Goal: Information Seeking & Learning: Understand process/instructions

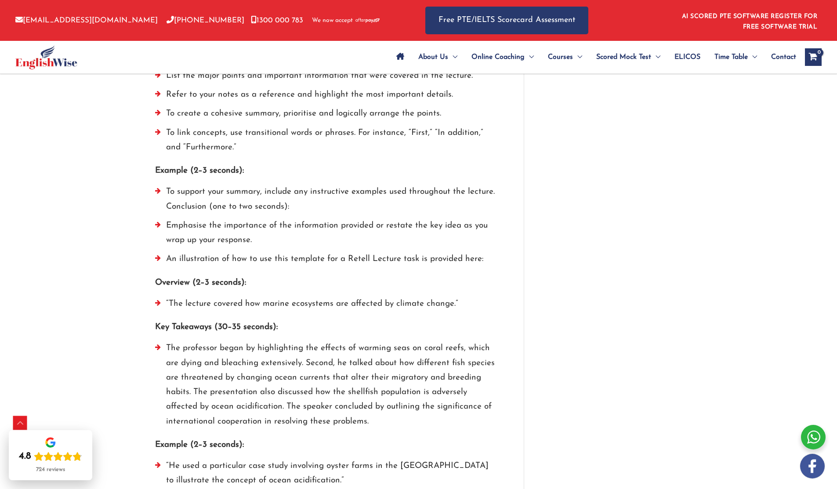
scroll to position [1421, 0]
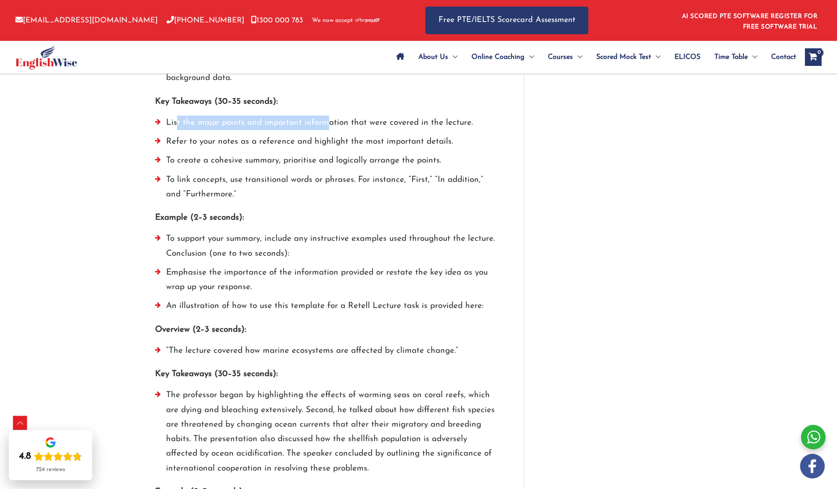
drag, startPoint x: 287, startPoint y: 120, endPoint x: 346, endPoint y: 124, distance: 59.0
click at [346, 124] on li "List the major points and important information that were covered in the lectur…" at bounding box center [326, 125] width 342 height 19
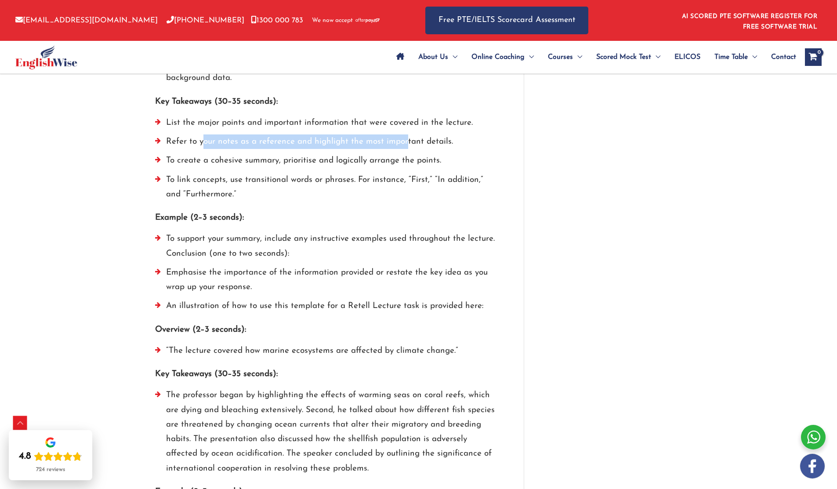
drag, startPoint x: 202, startPoint y: 141, endPoint x: 406, endPoint y: 138, distance: 204.4
click at [406, 138] on li "Refer to your notes as a reference and highlight the most important details." at bounding box center [326, 143] width 342 height 19
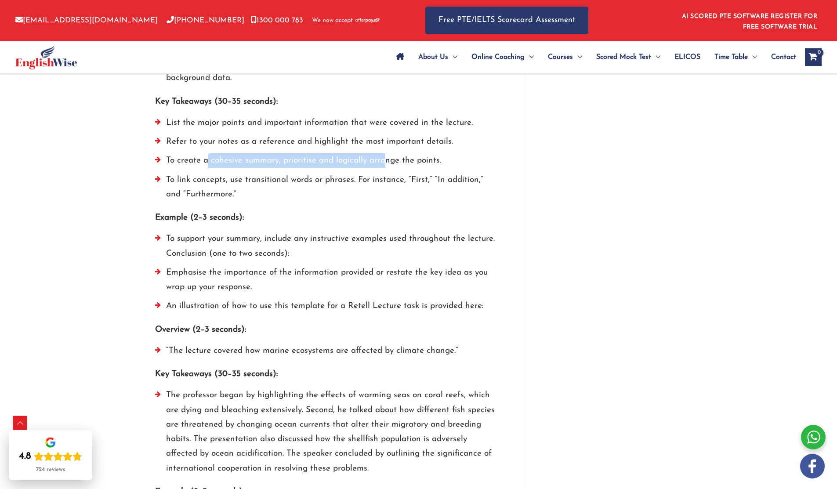
drag, startPoint x: 208, startPoint y: 156, endPoint x: 426, endPoint y: 157, distance: 218.4
click at [426, 157] on li "To create a cohesive summary, prioritise and logically arrange the points." at bounding box center [326, 162] width 342 height 19
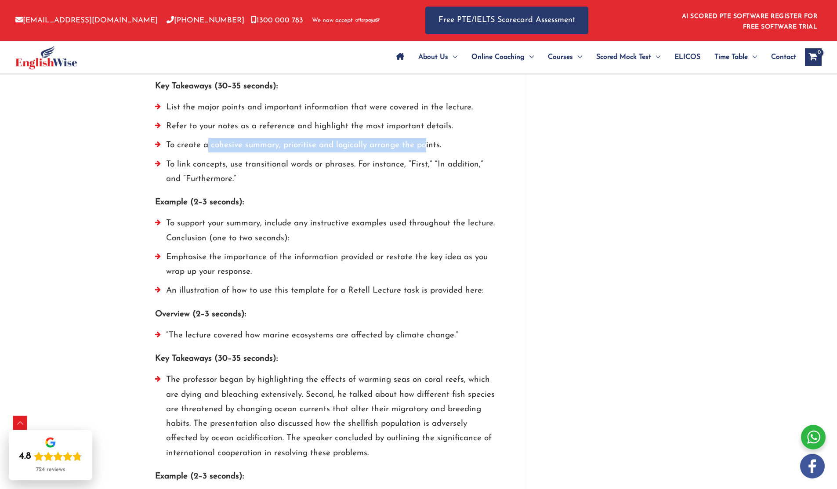
scroll to position [1445, 0]
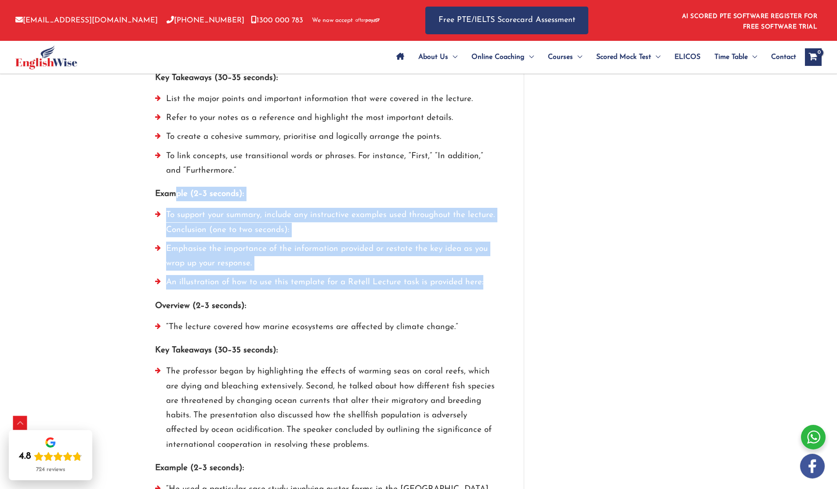
drag, startPoint x: 182, startPoint y: 199, endPoint x: 506, endPoint y: 291, distance: 336.6
click at [280, 218] on li "To support your summary, include any instructive examples used throughout the l…" at bounding box center [326, 225] width 342 height 34
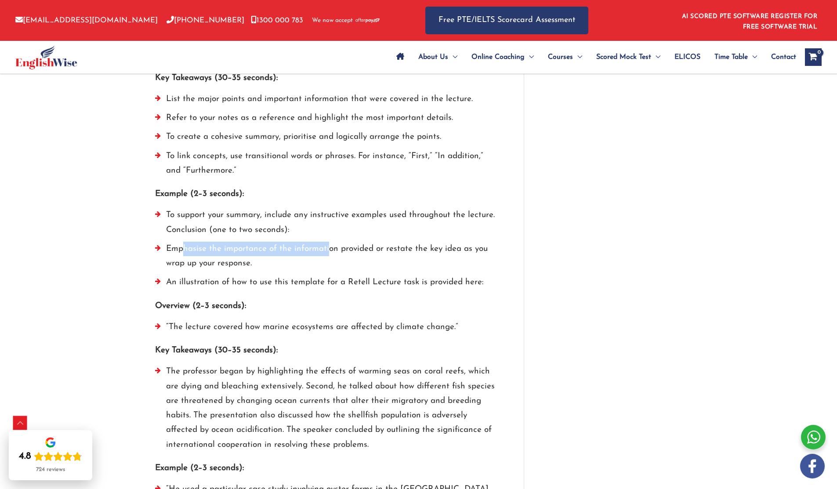
drag, startPoint x: 185, startPoint y: 245, endPoint x: 326, endPoint y: 250, distance: 141.6
click at [326, 250] on li "Emphasise the importance of the information provided or restate the key idea as…" at bounding box center [326, 259] width 342 height 34
click at [214, 262] on li "Emphasise the importance of the information provided or restate the key idea as…" at bounding box center [326, 259] width 342 height 34
drag, startPoint x: 174, startPoint y: 245, endPoint x: 296, endPoint y: 258, distance: 122.8
click at [296, 258] on li "Emphasise the importance of the information provided or restate the key idea as…" at bounding box center [326, 259] width 342 height 34
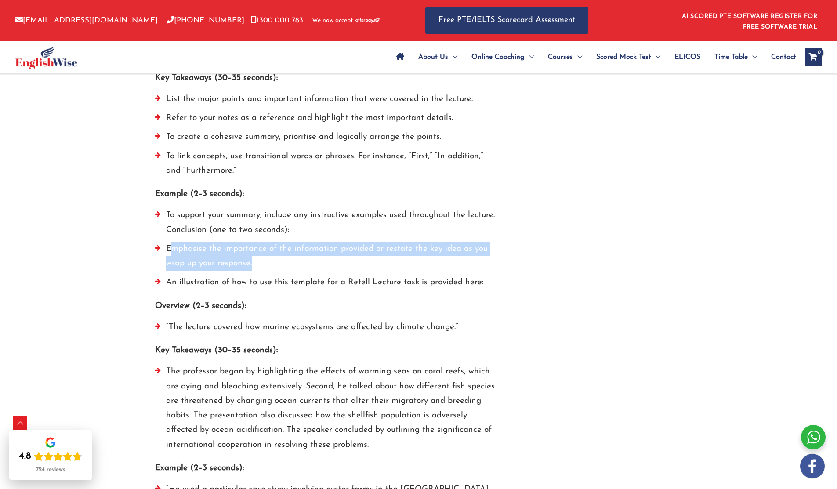
click at [206, 250] on li "Emphasise the importance of the information provided or restate the key idea as…" at bounding box center [326, 259] width 342 height 34
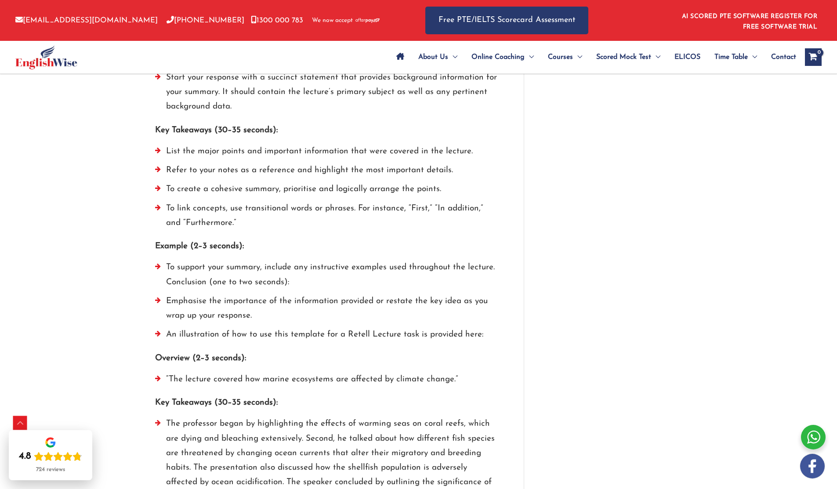
scroll to position [1390, 0]
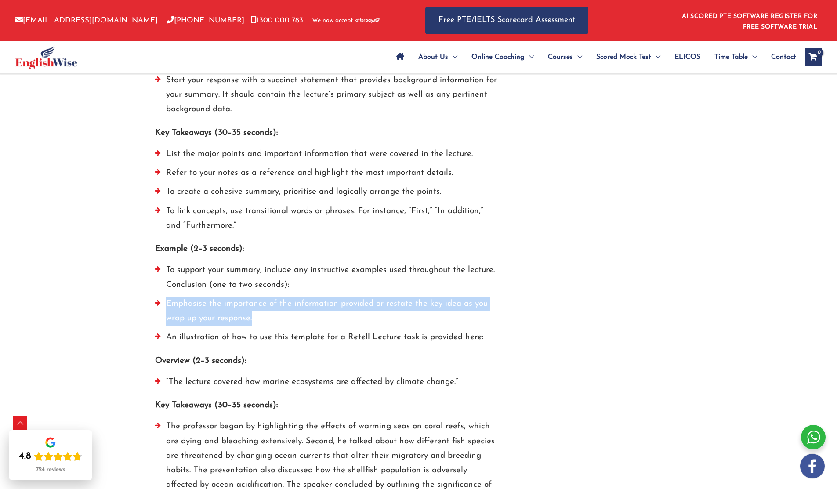
drag, startPoint x: 165, startPoint y: 301, endPoint x: 263, endPoint y: 316, distance: 98.6
click at [263, 316] on li "Emphasise the importance of the information provided or restate the key idea as…" at bounding box center [326, 314] width 342 height 34
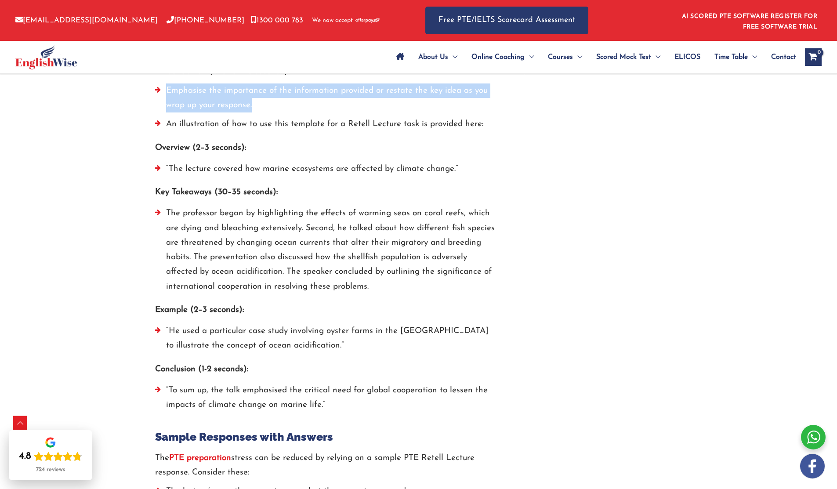
scroll to position [1611, 0]
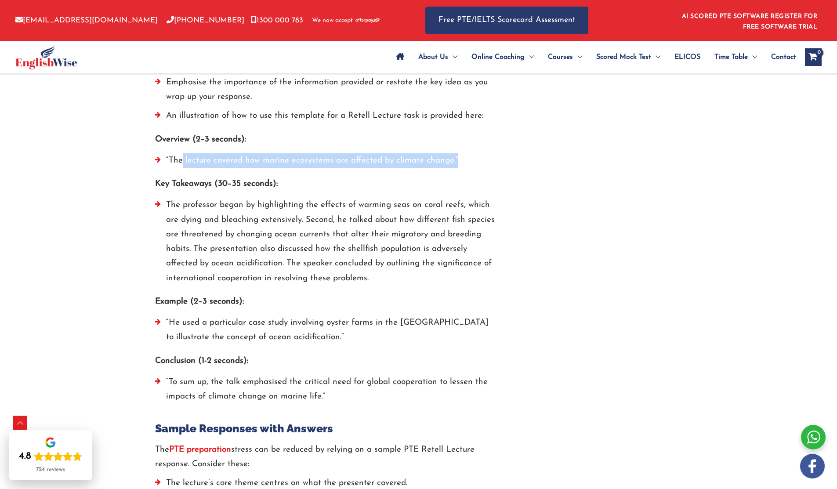
drag, startPoint x: 182, startPoint y: 158, endPoint x: 462, endPoint y: 155, distance: 280.4
click at [462, 155] on li "“The lecture covered how marine ecosystems are affected by climate change.”" at bounding box center [326, 162] width 342 height 19
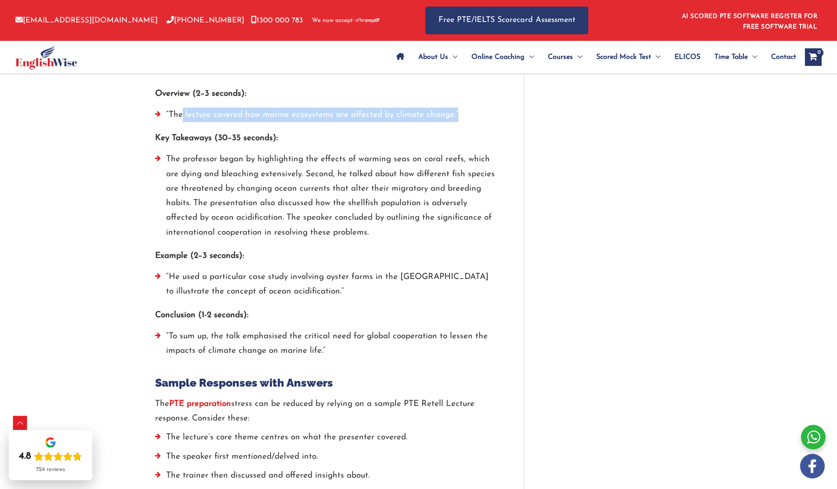
scroll to position [1702, 0]
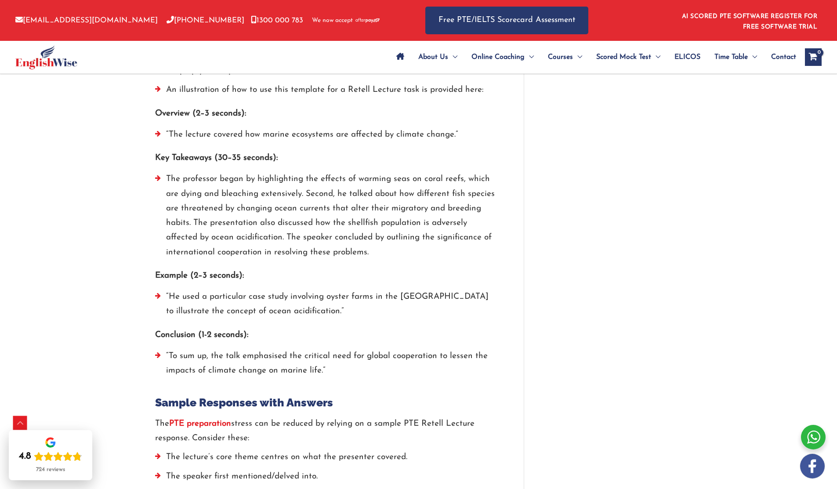
click at [246, 171] on div "Key Takeaways (30–35 seconds): The professor began by highlighting the effects …" at bounding box center [326, 207] width 342 height 113
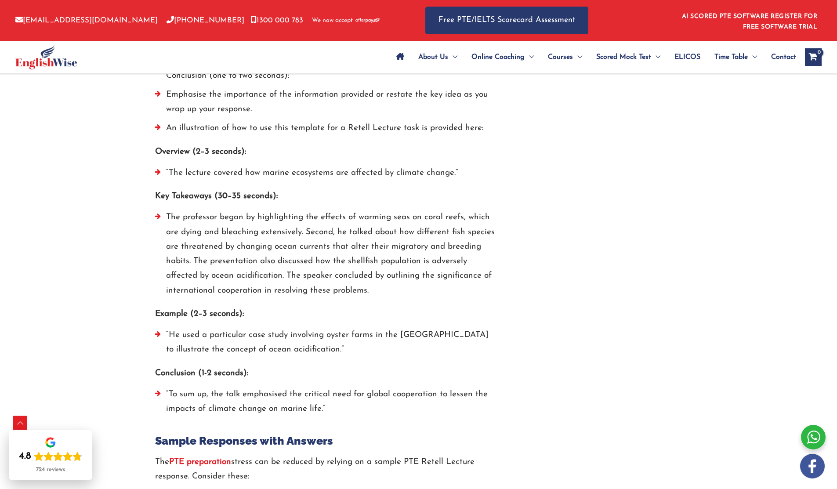
scroll to position [1635, 0]
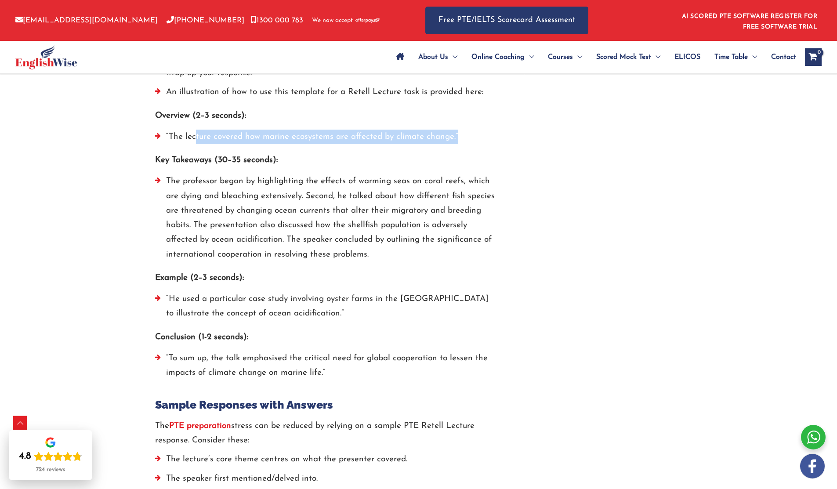
drag, startPoint x: 196, startPoint y: 135, endPoint x: 458, endPoint y: 133, distance: 261.9
click at [458, 133] on li "“The lecture covered how marine ecosystems are affected by climate change.”" at bounding box center [326, 139] width 342 height 19
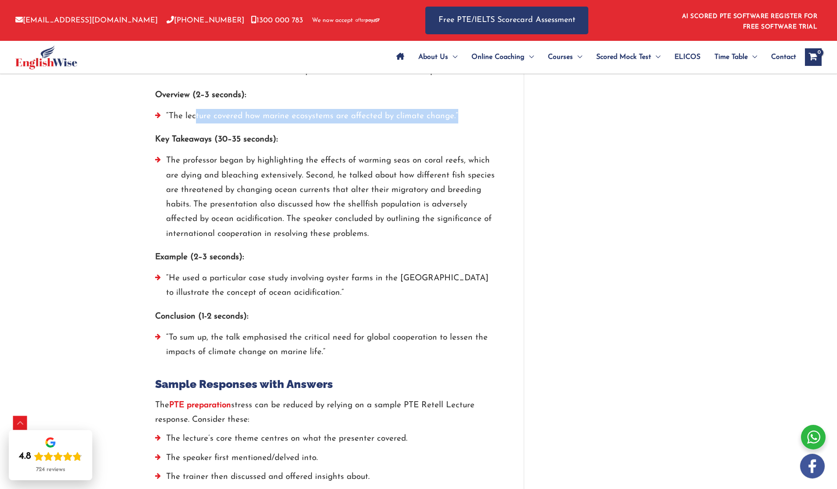
scroll to position [1656, 0]
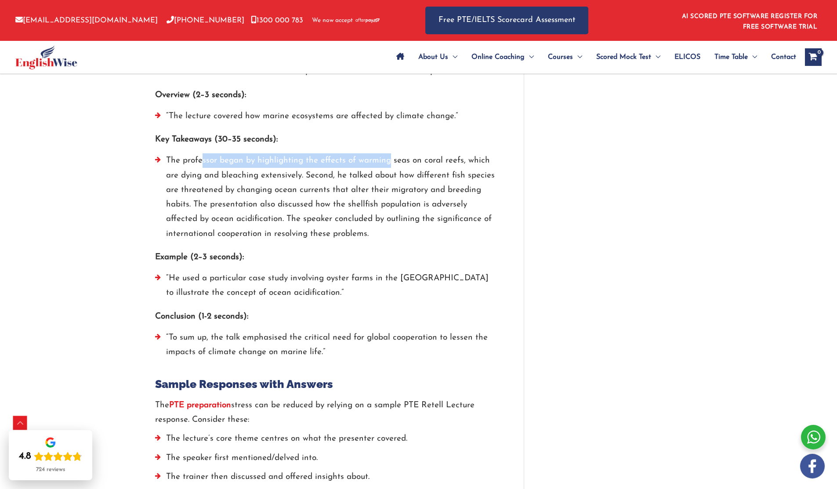
drag, startPoint x: 201, startPoint y: 165, endPoint x: 388, endPoint y: 164, distance: 187.2
click at [388, 164] on li "The professor began by highlighting the effects of warming seas on coral reefs,…" at bounding box center [326, 199] width 342 height 92
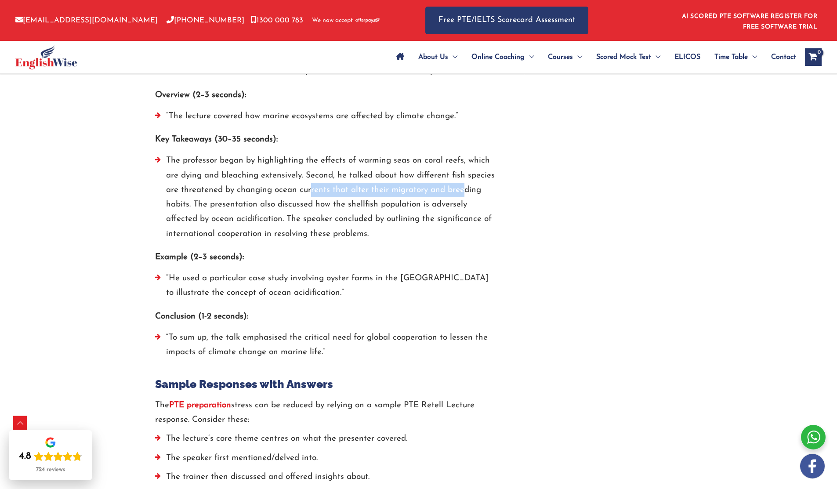
drag, startPoint x: 323, startPoint y: 192, endPoint x: 462, endPoint y: 188, distance: 139.4
click at [462, 188] on li "The professor began by highlighting the effects of warming seas on coral reefs,…" at bounding box center [326, 199] width 342 height 92
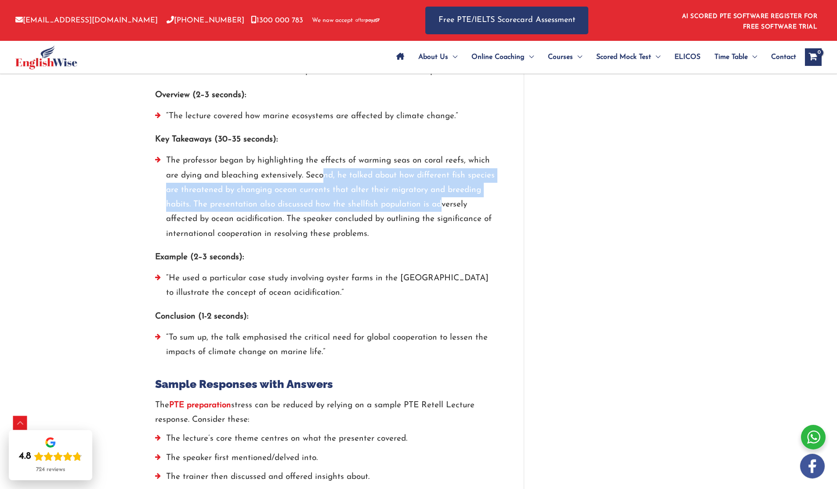
drag, startPoint x: 323, startPoint y: 173, endPoint x: 439, endPoint y: 200, distance: 119.2
click at [439, 200] on li "The professor began by highlighting the effects of warming seas on coral reefs,…" at bounding box center [326, 199] width 342 height 92
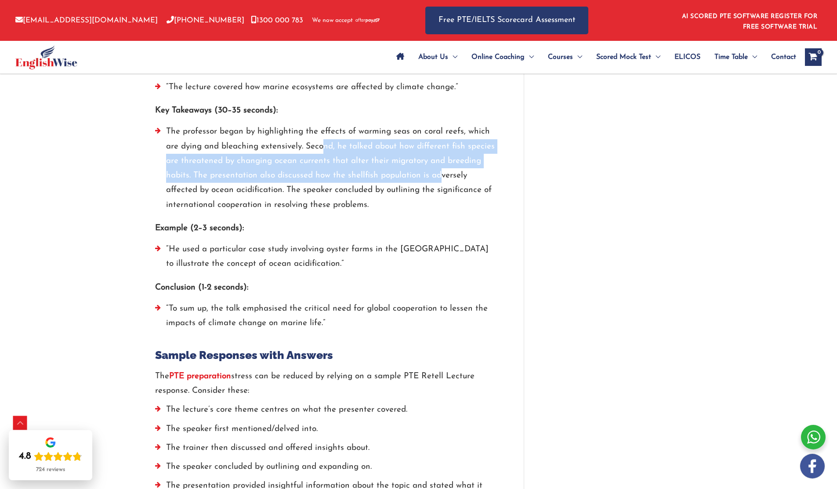
scroll to position [1787, 0]
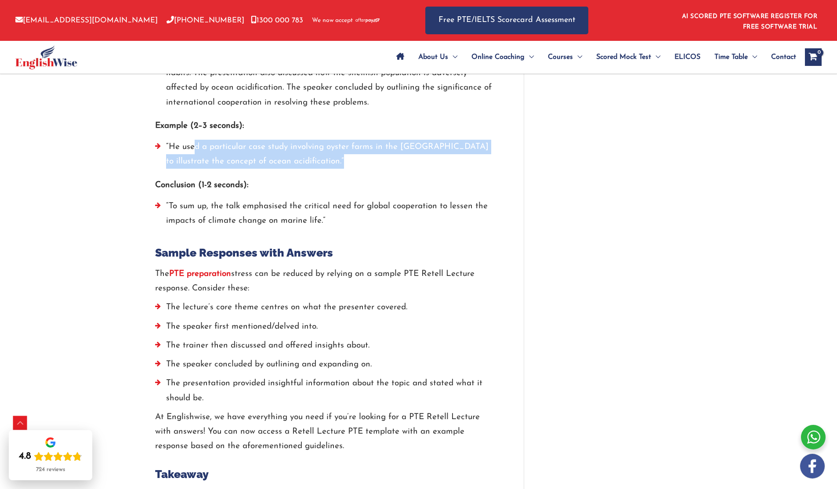
drag, startPoint x: 196, startPoint y: 148, endPoint x: 347, endPoint y: 163, distance: 151.9
click at [347, 163] on li "“He used a particular case study involving oyster farms in the [GEOGRAPHIC_DATA…" at bounding box center [326, 157] width 342 height 34
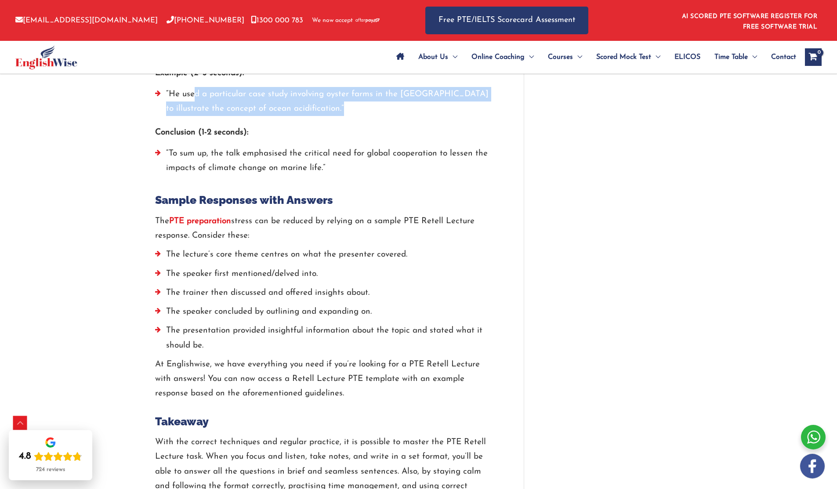
scroll to position [1843, 0]
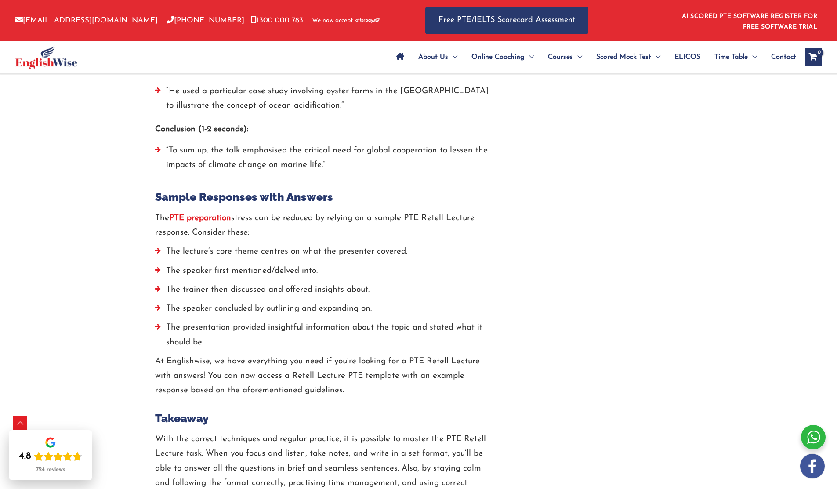
drag, startPoint x: 185, startPoint y: 149, endPoint x: 326, endPoint y: 149, distance: 140.6
click at [326, 149] on li "“To sum up, the talk emphasised the critical need for global cooperation to les…" at bounding box center [326, 160] width 342 height 34
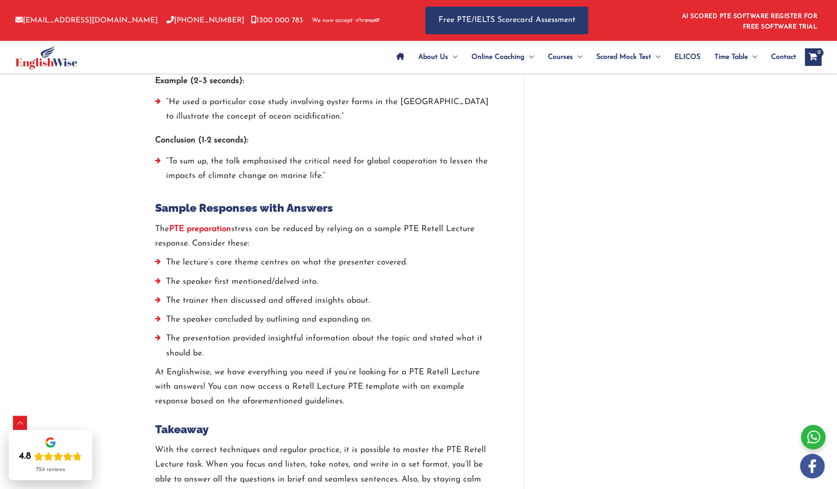
scroll to position [1832, 0]
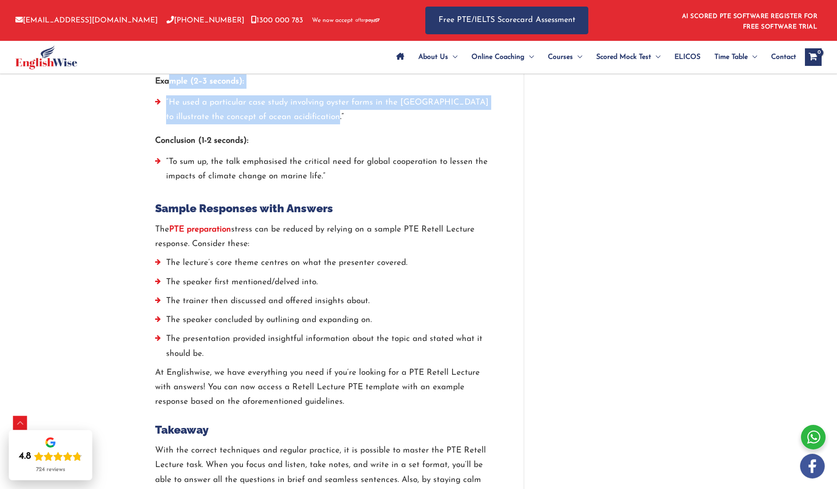
drag, startPoint x: 326, startPoint y: 122, endPoint x: 167, endPoint y: 92, distance: 161.9
click at [168, 84] on div "Example (2–3 seconds): “He used a particular case study involving oyster farms …" at bounding box center [326, 101] width 342 height 55
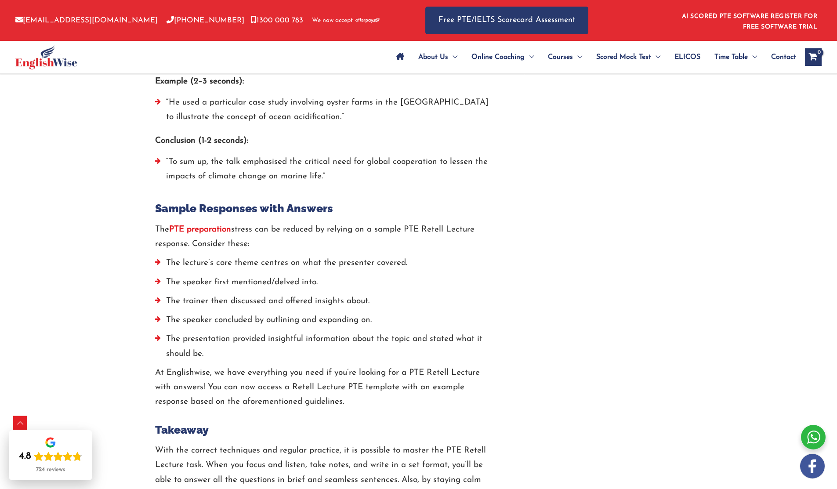
click at [187, 156] on li "“To sum up, the talk emphasised the critical need for global cooperation to les…" at bounding box center [326, 172] width 342 height 34
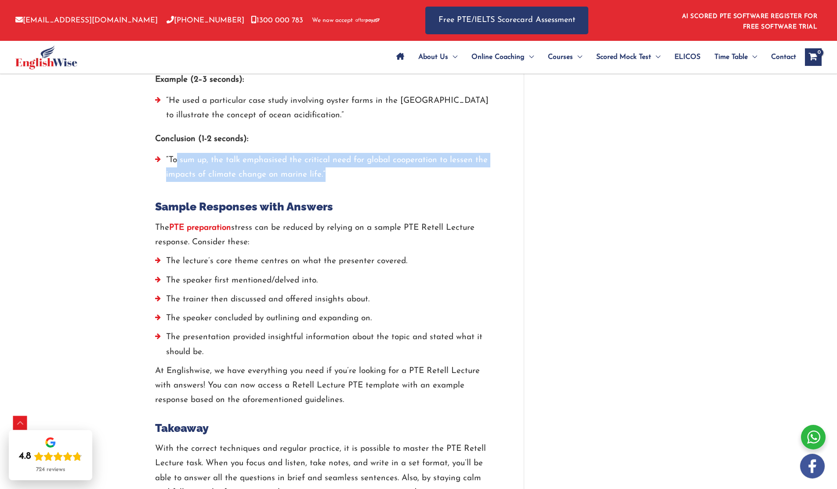
drag, startPoint x: 176, startPoint y: 159, endPoint x: 364, endPoint y: 170, distance: 187.9
click at [364, 170] on li "“To sum up, the talk emphasised the critical need for global cooperation to les…" at bounding box center [326, 170] width 342 height 34
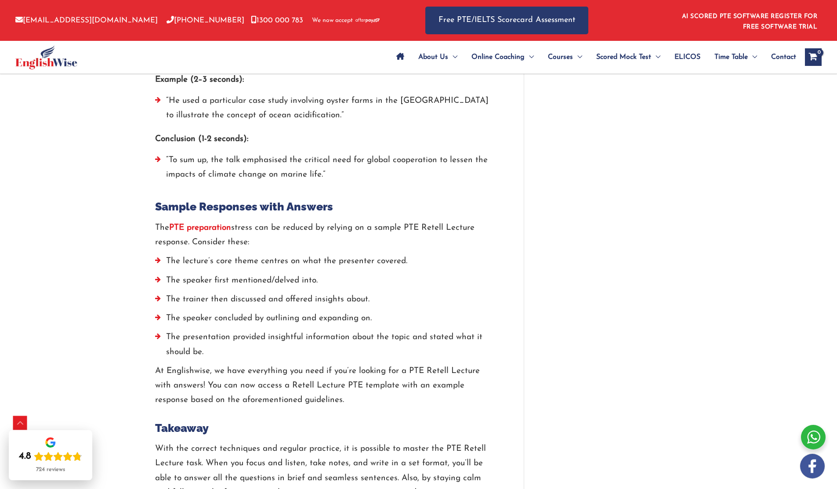
click at [273, 156] on li "“To sum up, the talk emphasised the critical need for global cooperation to les…" at bounding box center [326, 170] width 342 height 34
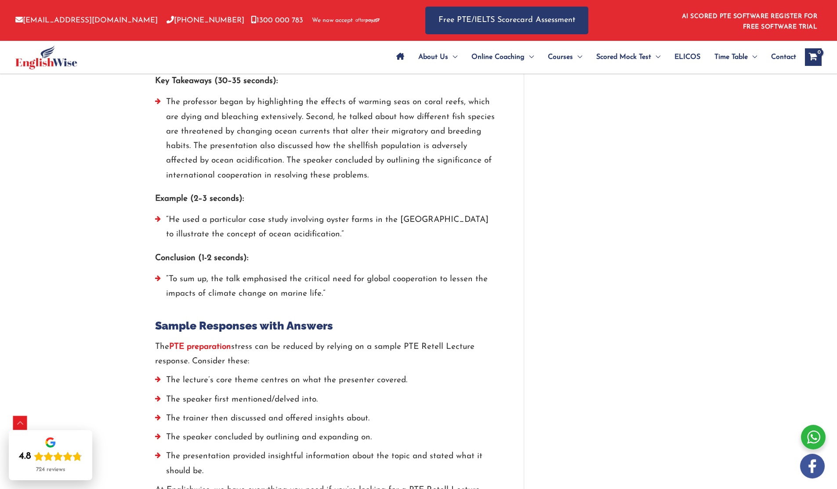
scroll to position [1706, 0]
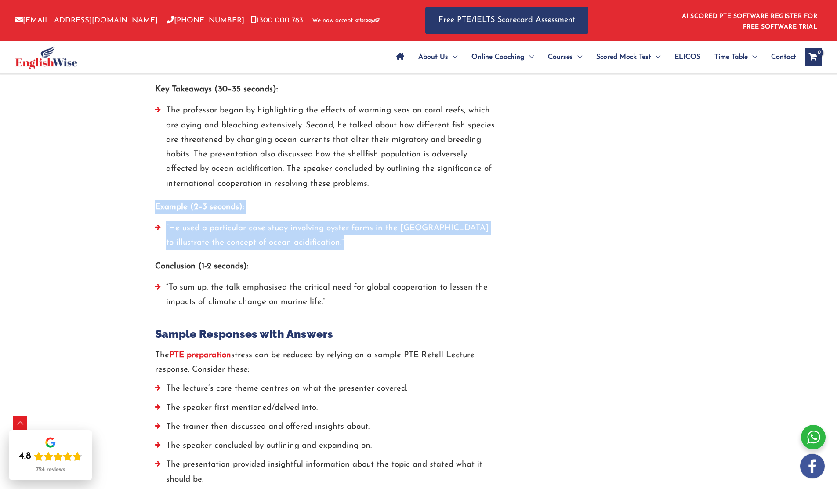
drag, startPoint x: 164, startPoint y: 207, endPoint x: 349, endPoint y: 241, distance: 188.0
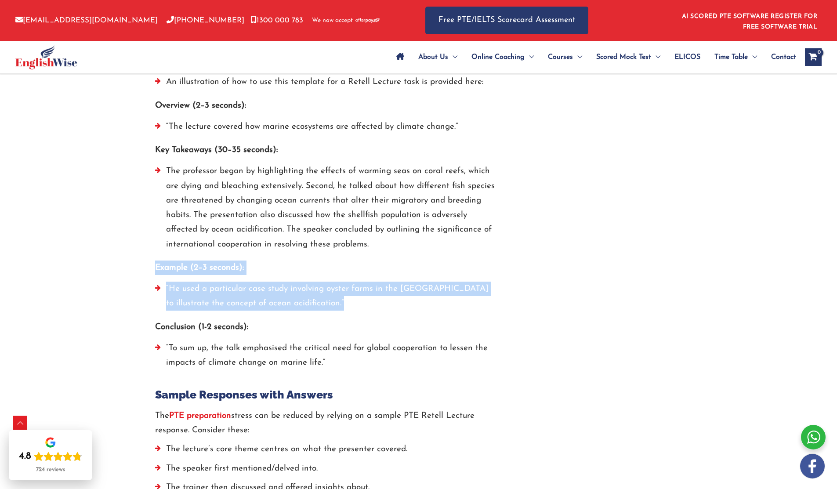
scroll to position [1643, 0]
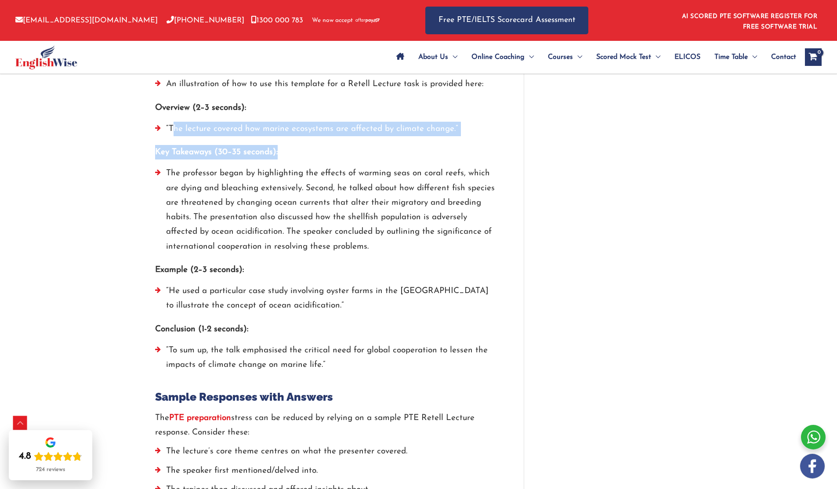
drag, startPoint x: 173, startPoint y: 127, endPoint x: 488, endPoint y: 149, distance: 315.8
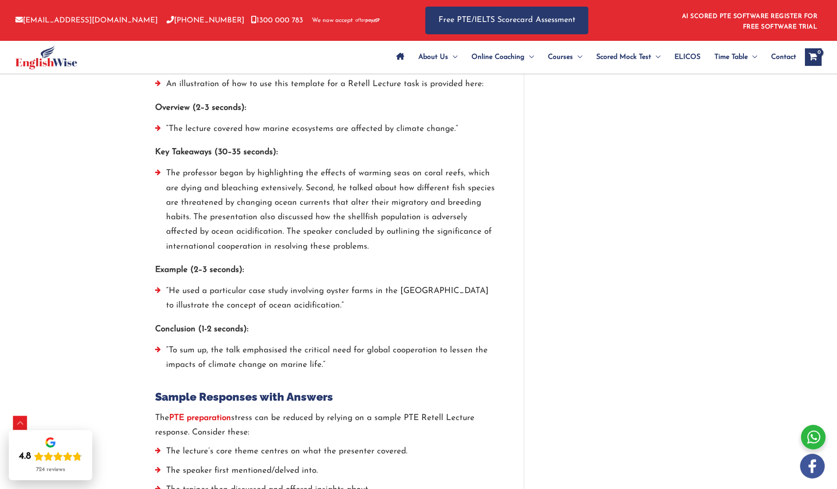
click at [355, 244] on li "The professor began by highlighting the effects of warming seas on coral reefs,…" at bounding box center [326, 212] width 342 height 92
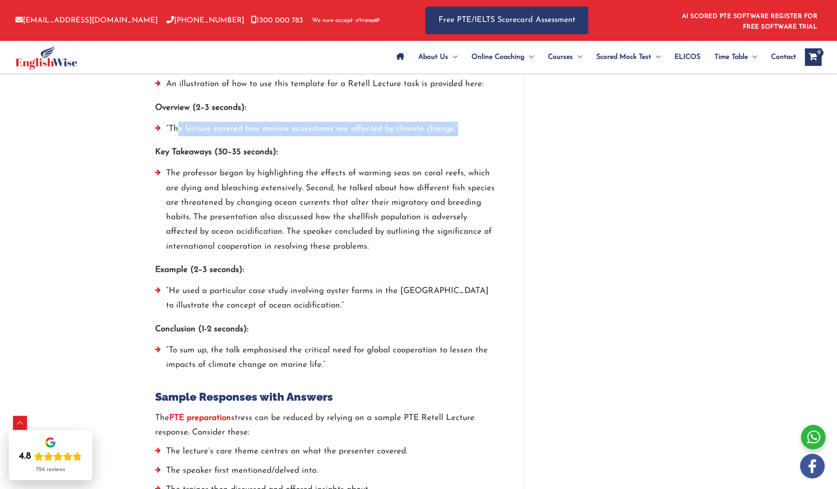
drag, startPoint x: 181, startPoint y: 126, endPoint x: 466, endPoint y: 135, distance: 284.9
click at [466, 135] on li "“The lecture covered how marine ecosystems are affected by climate change.”" at bounding box center [326, 131] width 342 height 19
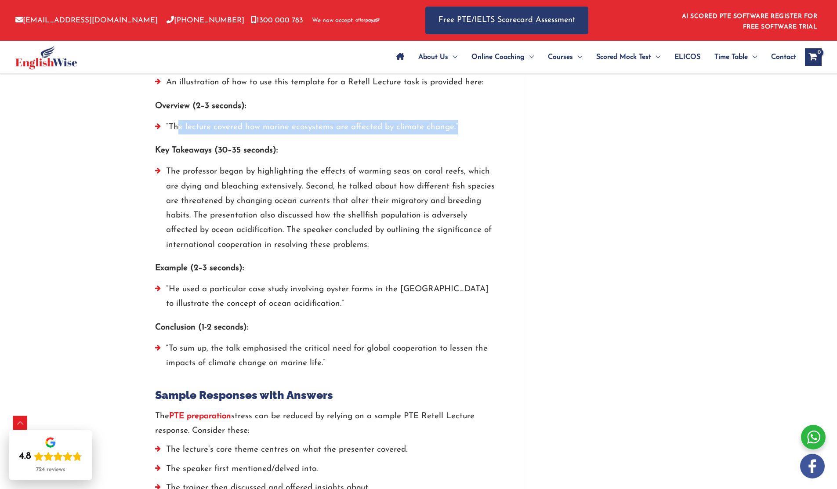
scroll to position [1647, 0]
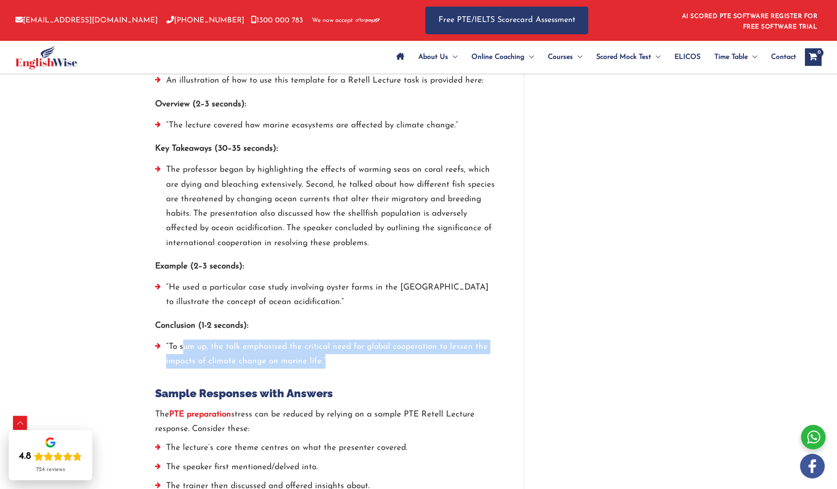
drag, startPoint x: 185, startPoint y: 341, endPoint x: 330, endPoint y: 364, distance: 146.3
click at [330, 364] on li "“To sum up, the talk emphasised the critical need for global cooperation to les…" at bounding box center [326, 357] width 342 height 34
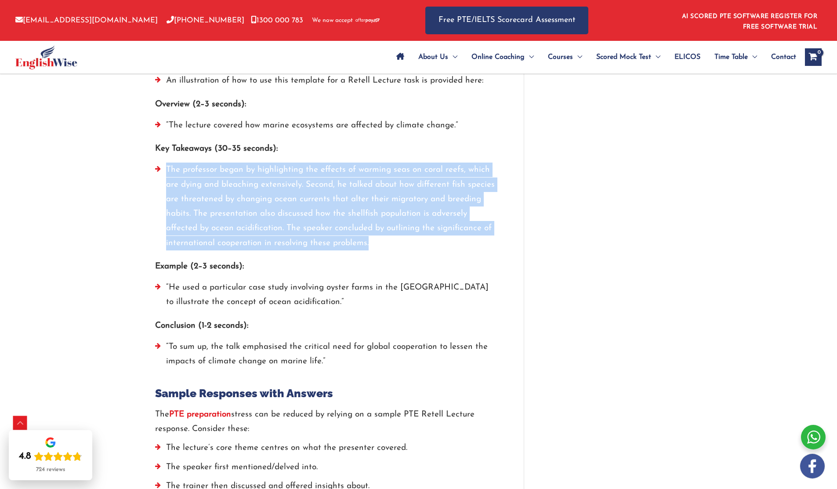
drag, startPoint x: 165, startPoint y: 168, endPoint x: 407, endPoint y: 253, distance: 256.7
click at [407, 253] on li "The professor began by highlighting the effects of warming seas on coral reefs,…" at bounding box center [326, 209] width 342 height 92
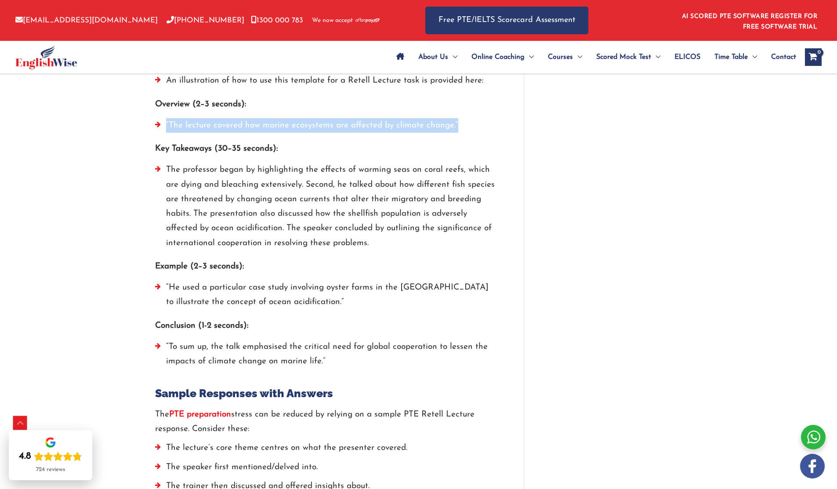
drag, startPoint x: 192, startPoint y: 126, endPoint x: 482, endPoint y: 123, distance: 290.5
click at [482, 123] on li "“The lecture covered how marine ecosystems are affected by climate change.”" at bounding box center [326, 127] width 342 height 19
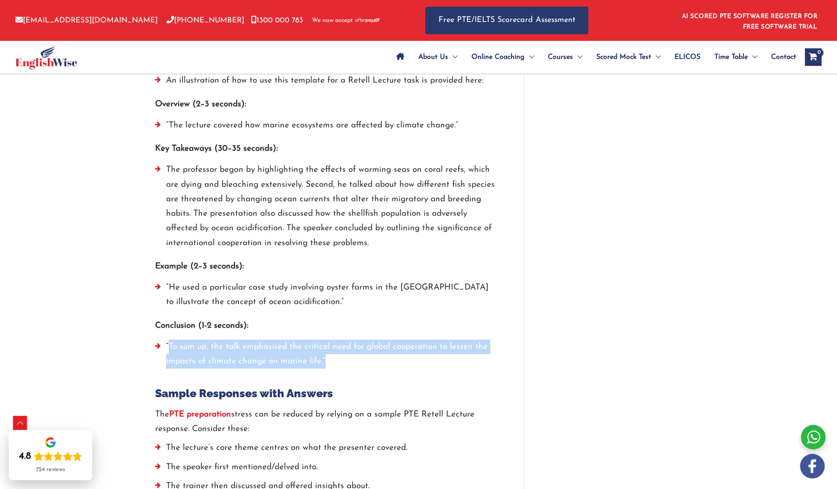
drag, startPoint x: 167, startPoint y: 345, endPoint x: 455, endPoint y: 364, distance: 288.4
click at [455, 364] on li "“To sum up, the talk emphasised the critical need for global cooperation to les…" at bounding box center [326, 357] width 342 height 34
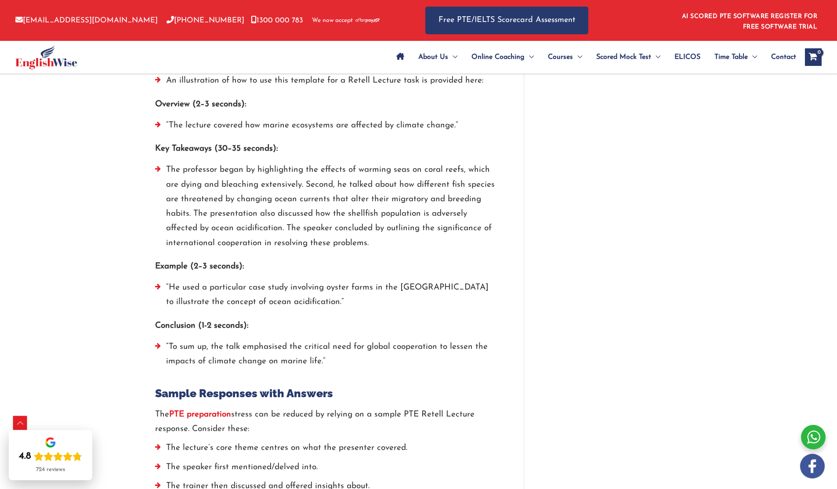
click at [392, 243] on li "The professor began by highlighting the effects of warming seas on coral reefs,…" at bounding box center [326, 209] width 342 height 92
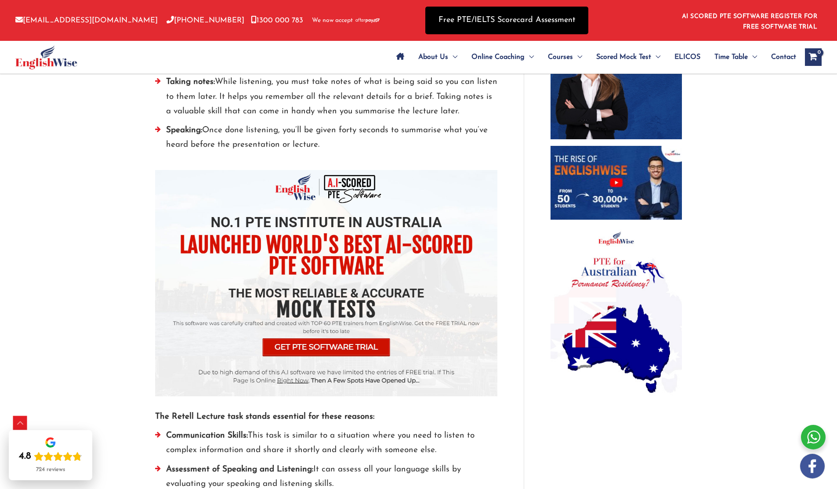
scroll to position [508, 0]
